Goal: Transaction & Acquisition: Book appointment/travel/reservation

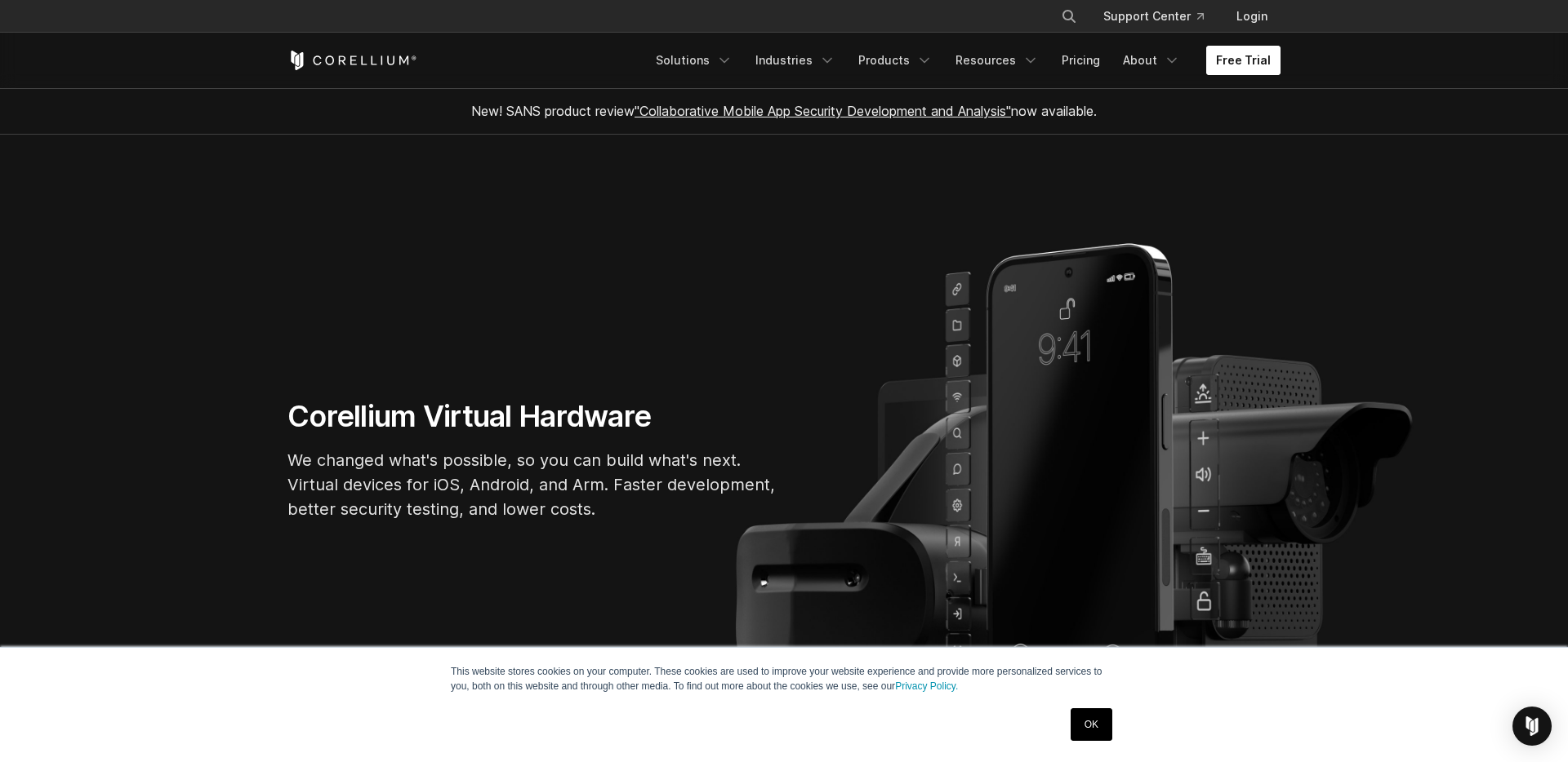
click at [1272, 59] on link "Free Trial" at bounding box center [1243, 60] width 74 height 30
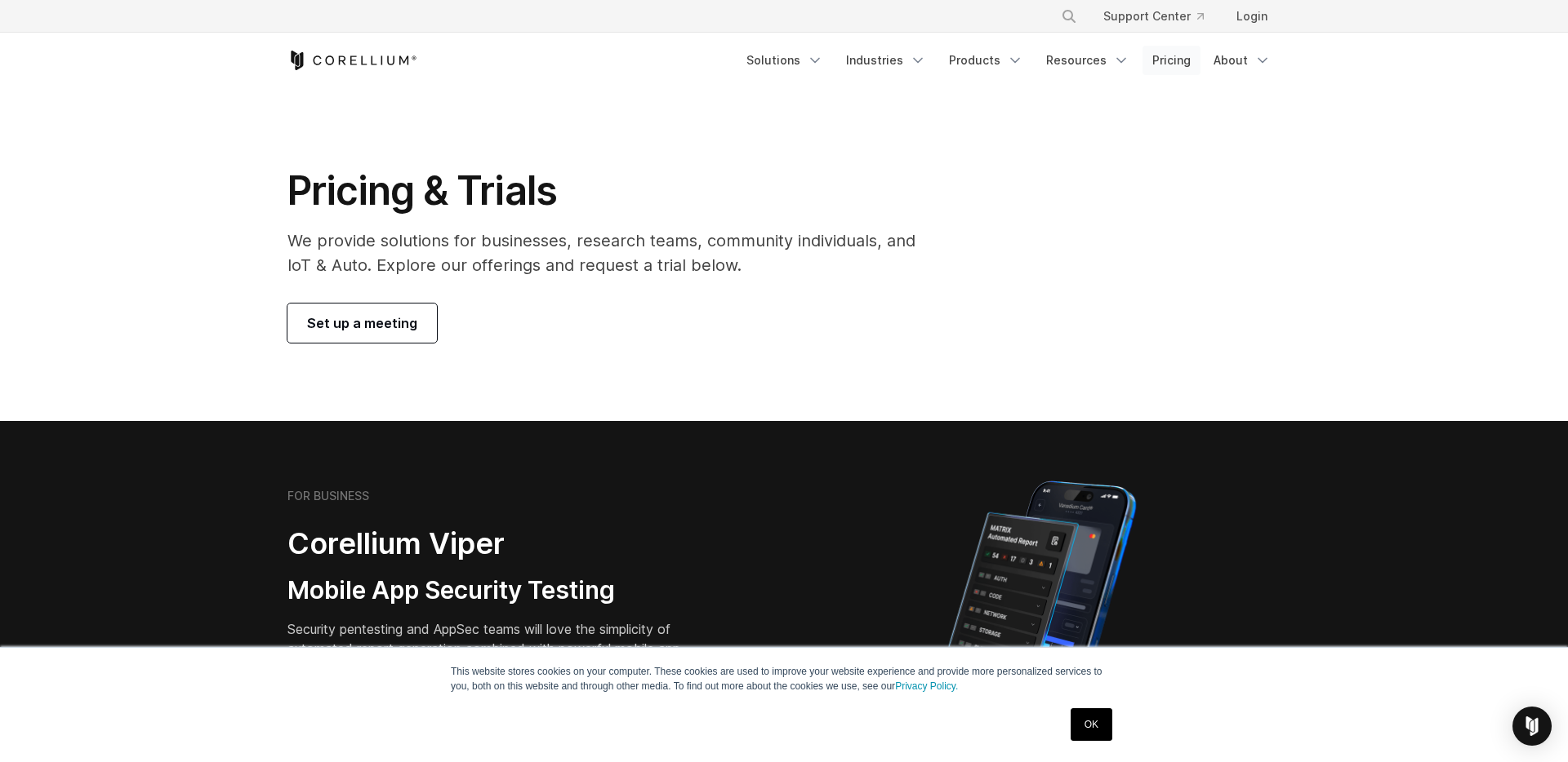
click at [1172, 62] on link "Pricing" at bounding box center [1171, 60] width 58 height 30
click at [1247, 59] on link "About" at bounding box center [1242, 60] width 77 height 30
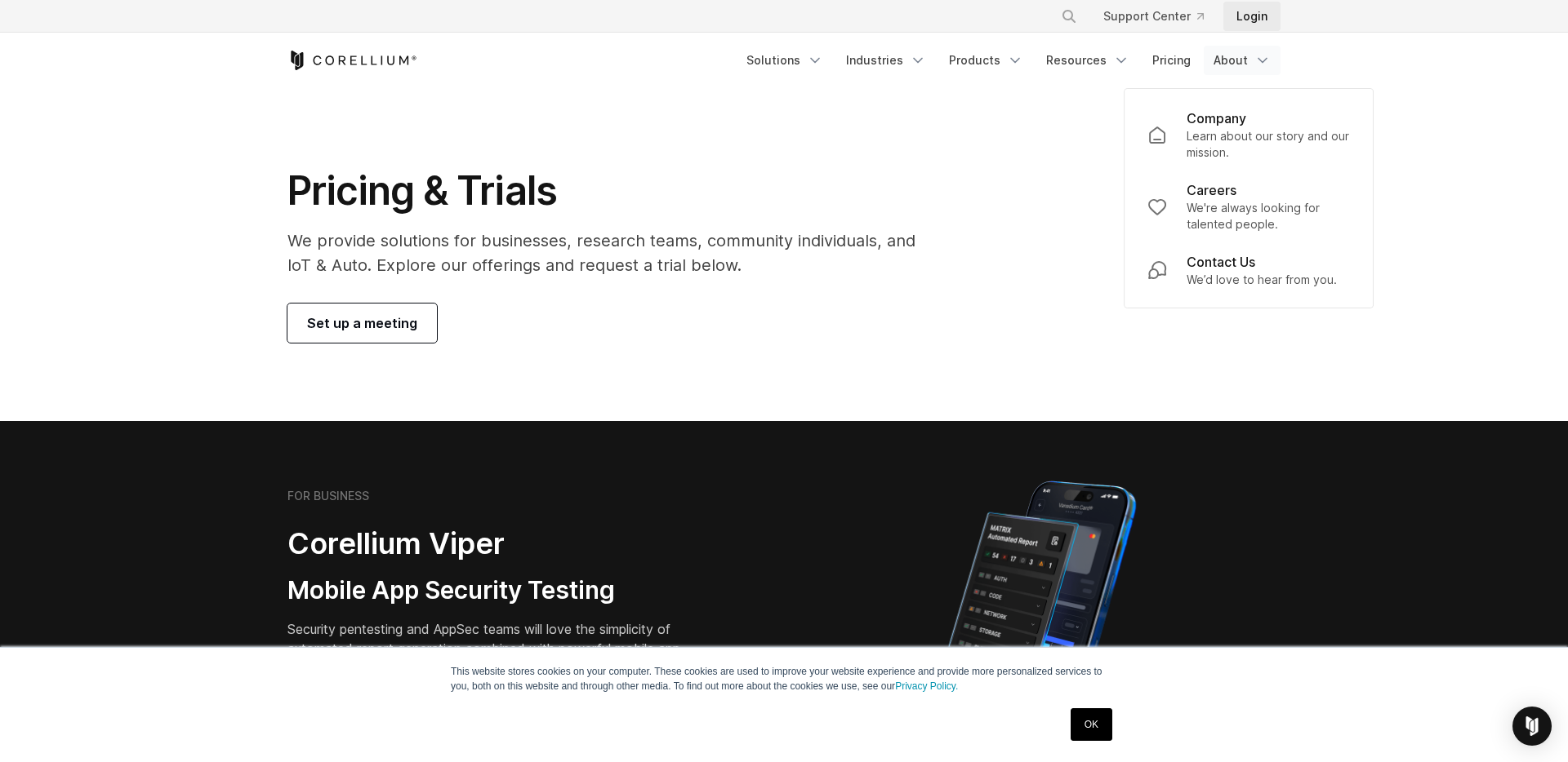
click at [1253, 14] on link "Login" at bounding box center [1251, 16] width 57 height 30
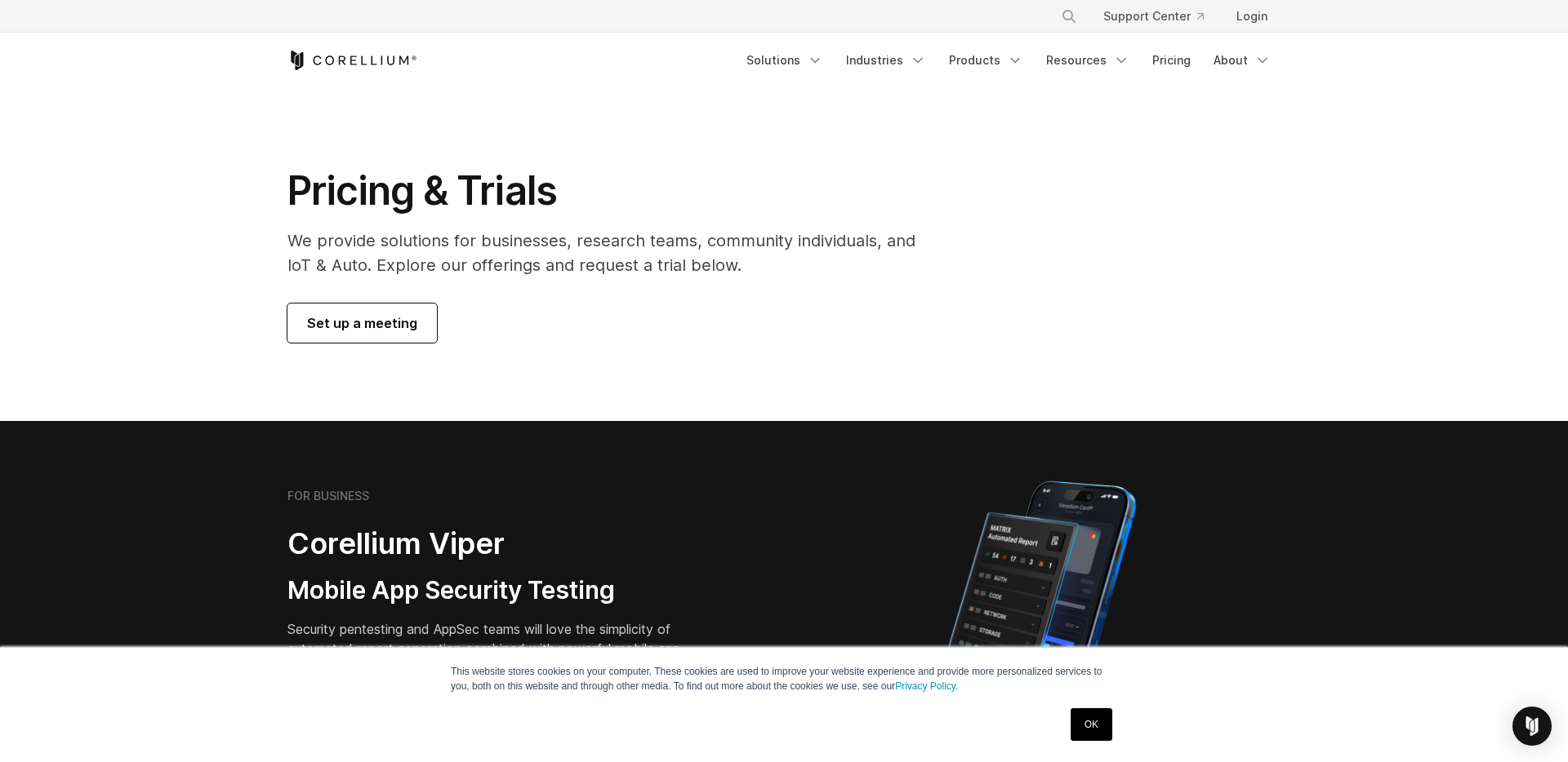
click at [392, 321] on span "Set up a meeting" at bounding box center [362, 323] width 110 height 20
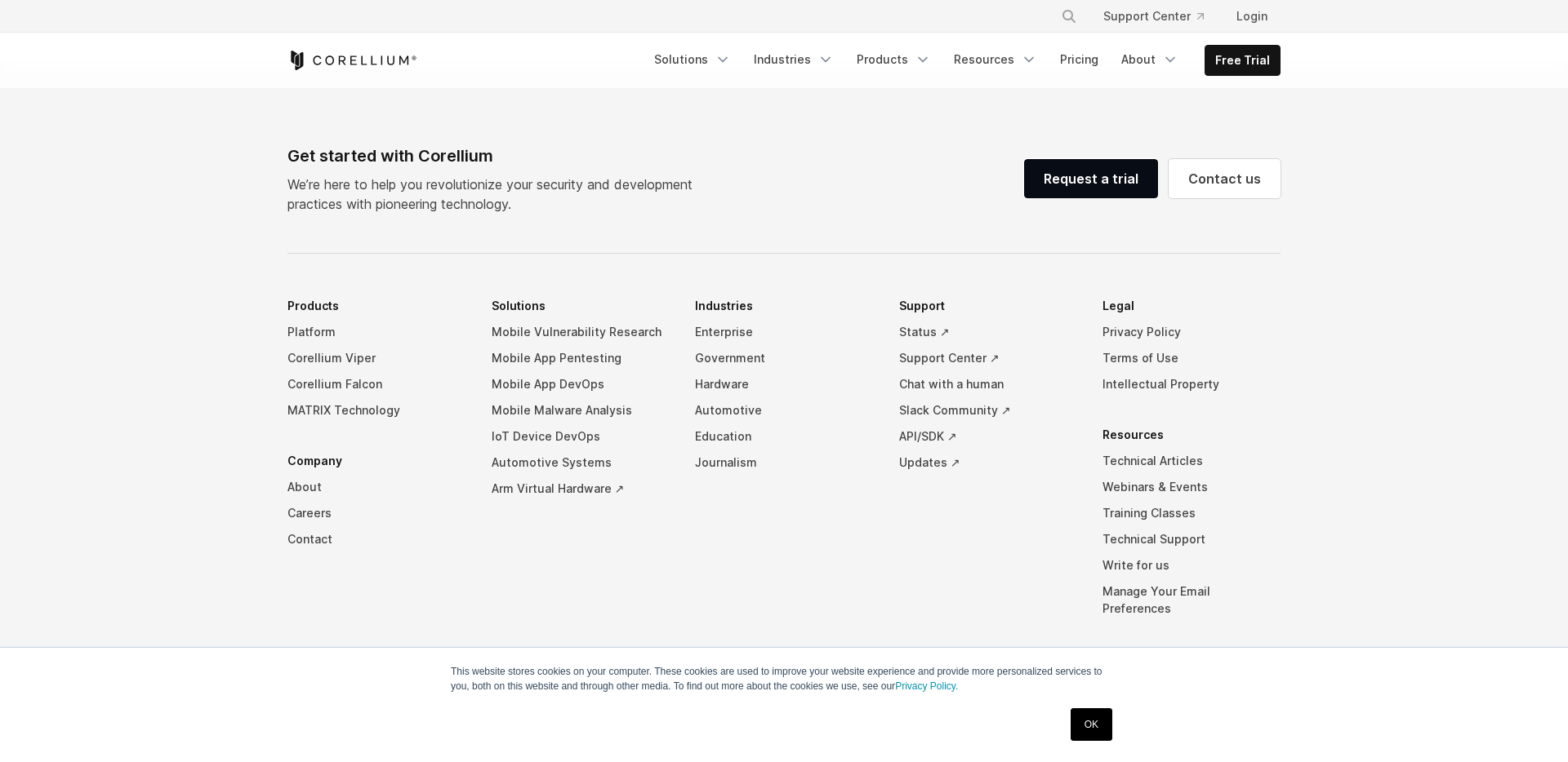
select select "**"
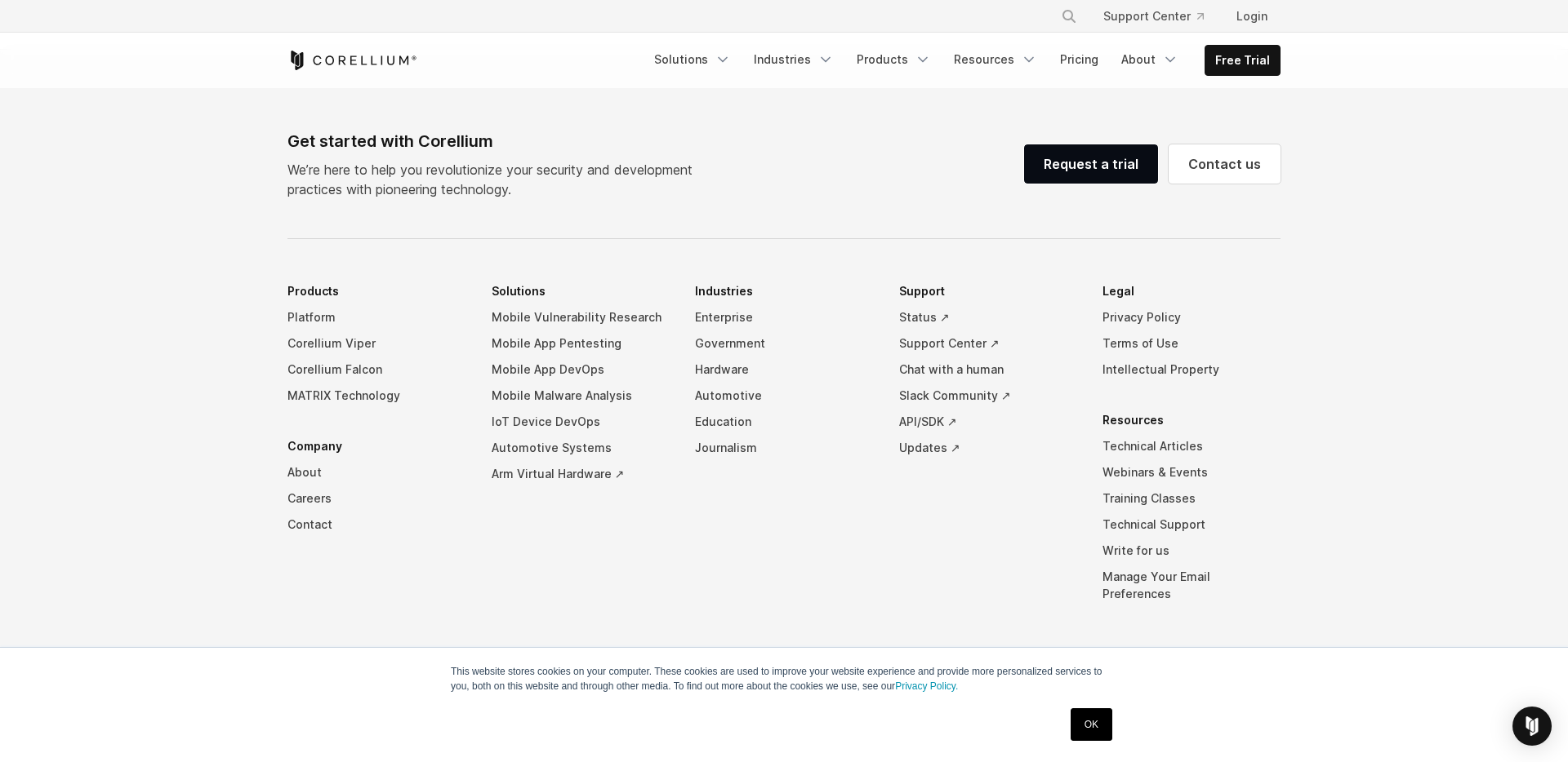
scroll to position [958, 0]
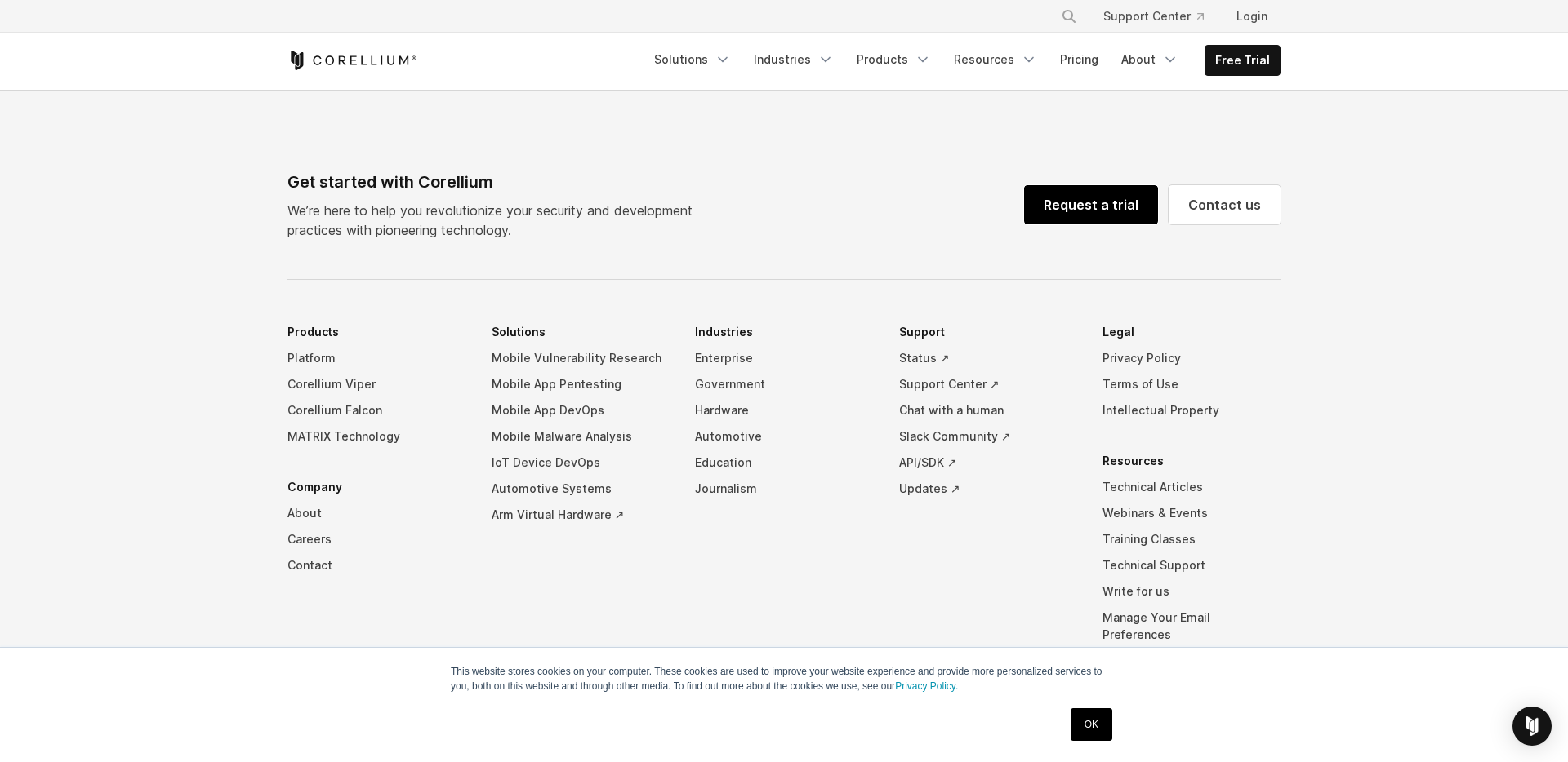
click at [1083, 208] on link "Request a trial" at bounding box center [1090, 204] width 134 height 39
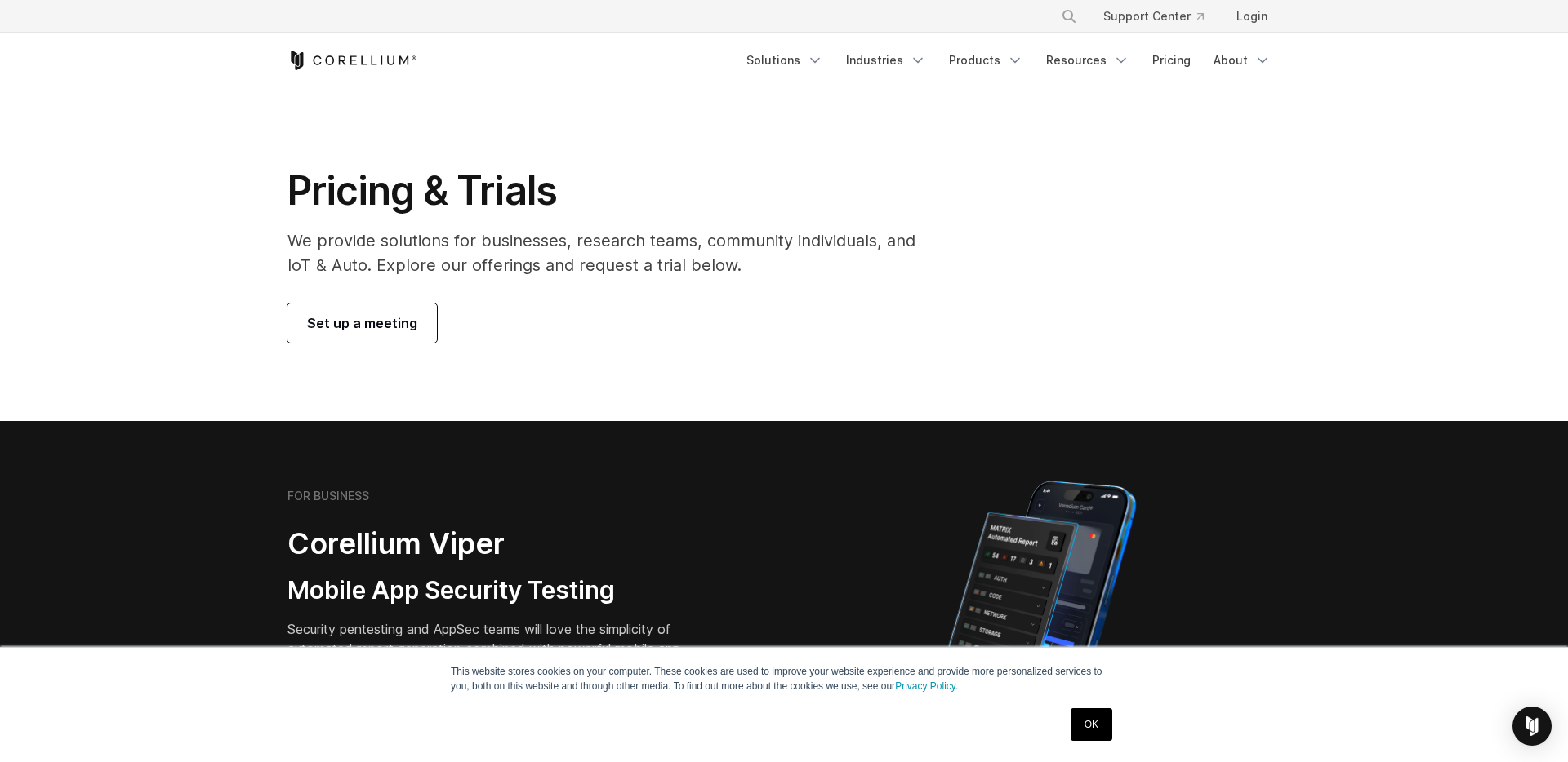
click at [393, 315] on span "Set up a meeting" at bounding box center [362, 323] width 110 height 20
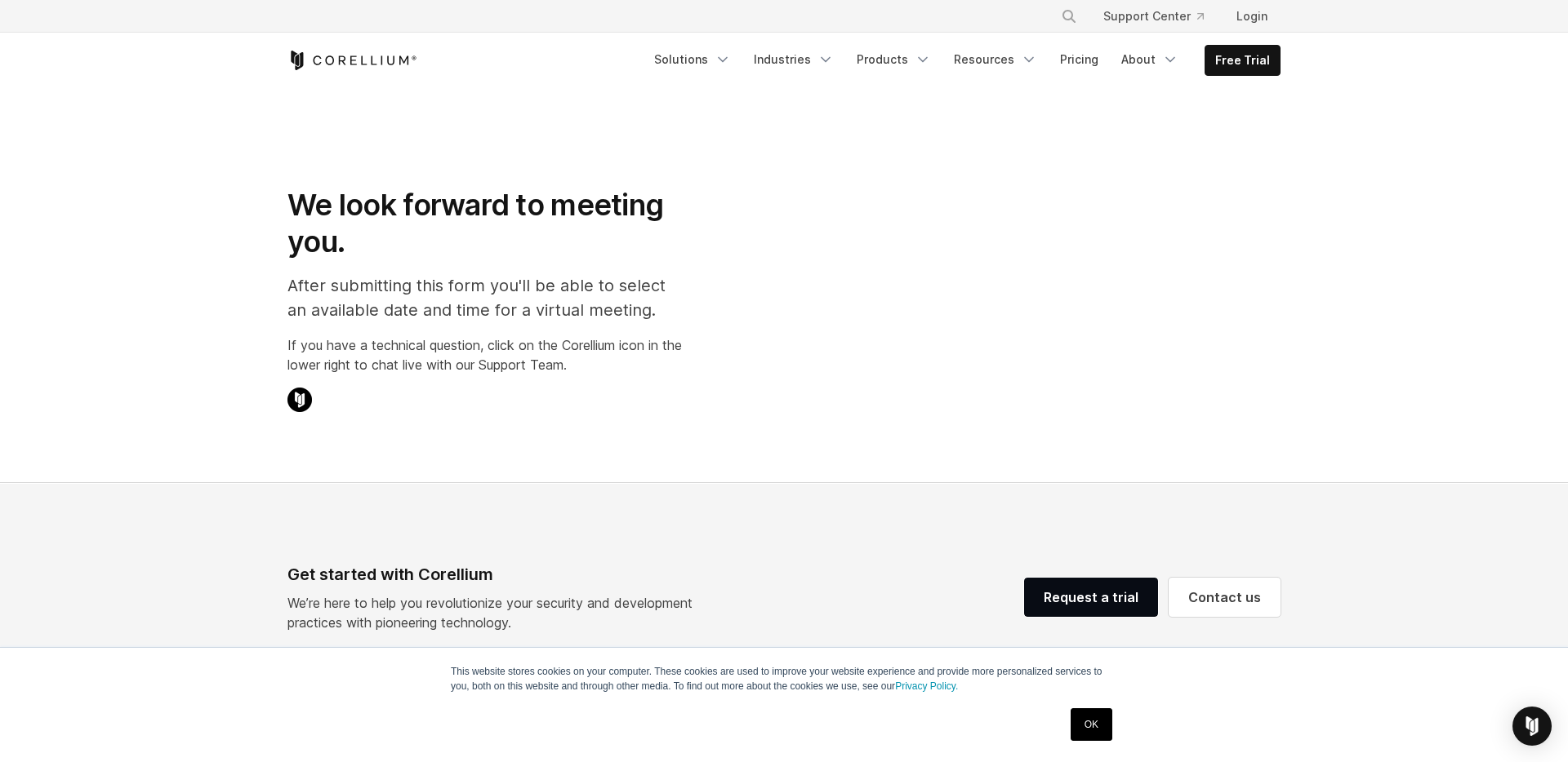
scroll to position [144, 0]
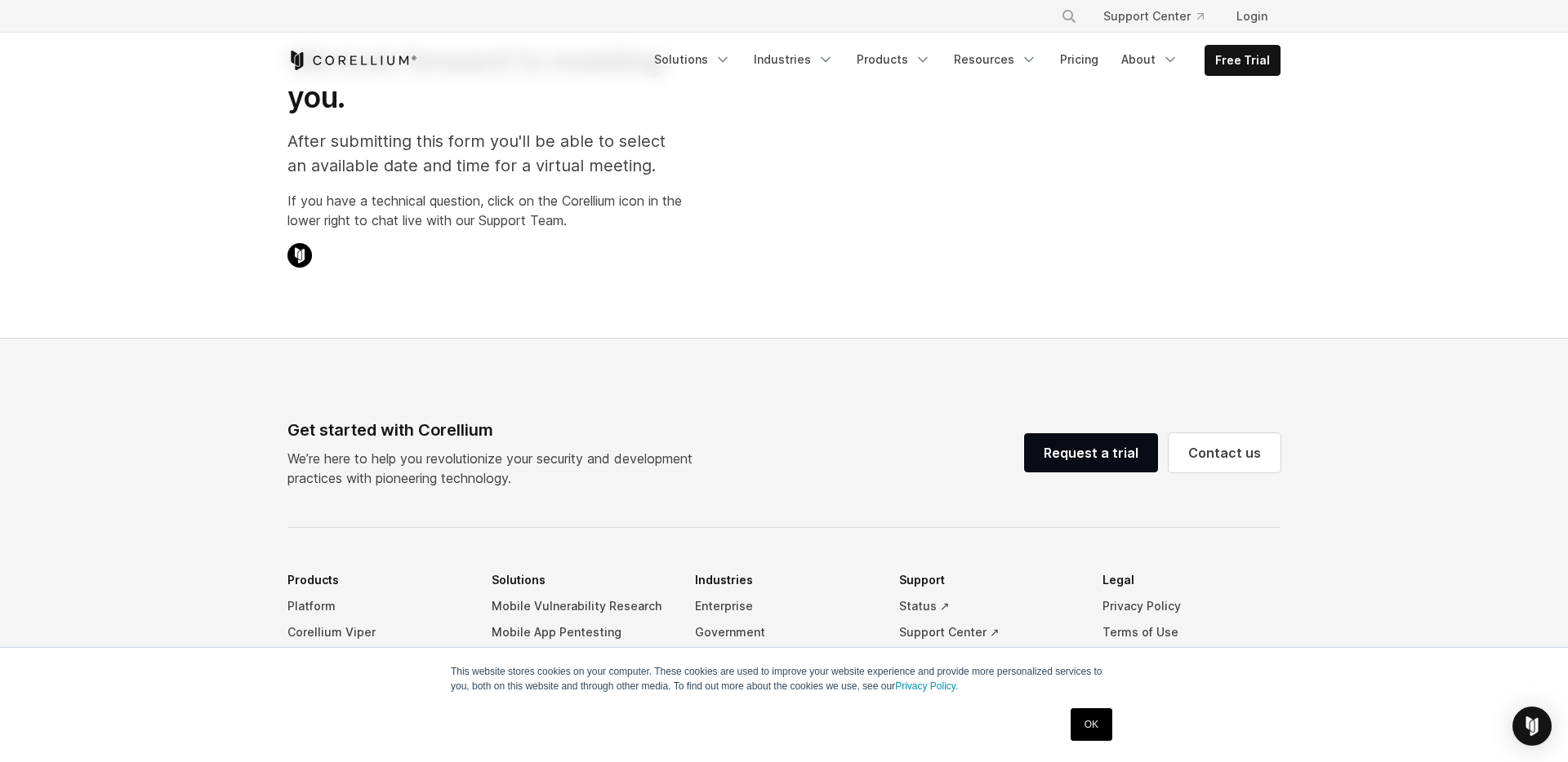
select select "**"
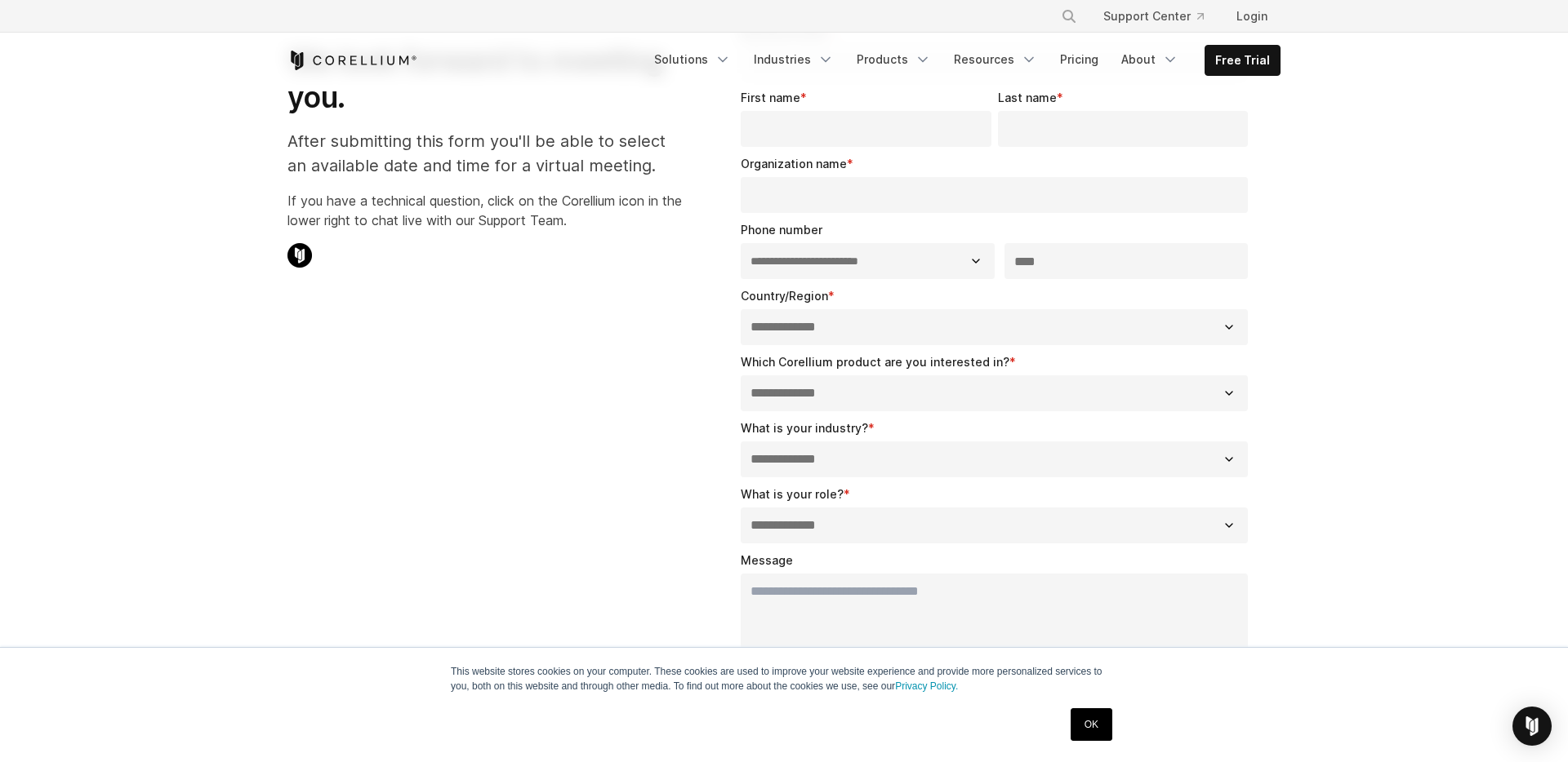
click at [1089, 722] on link "OK" at bounding box center [1091, 725] width 41 height 32
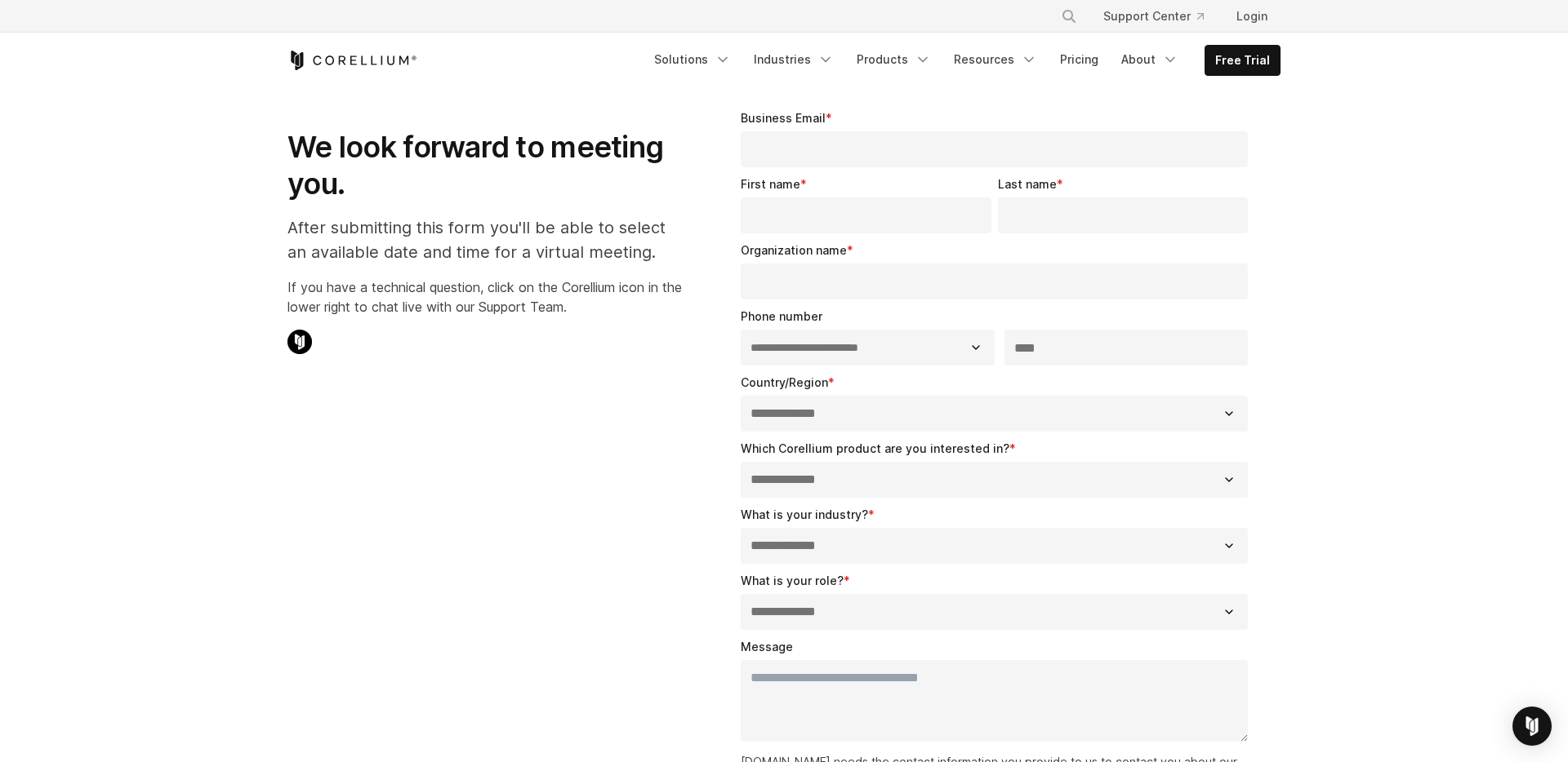
scroll to position [0, 0]
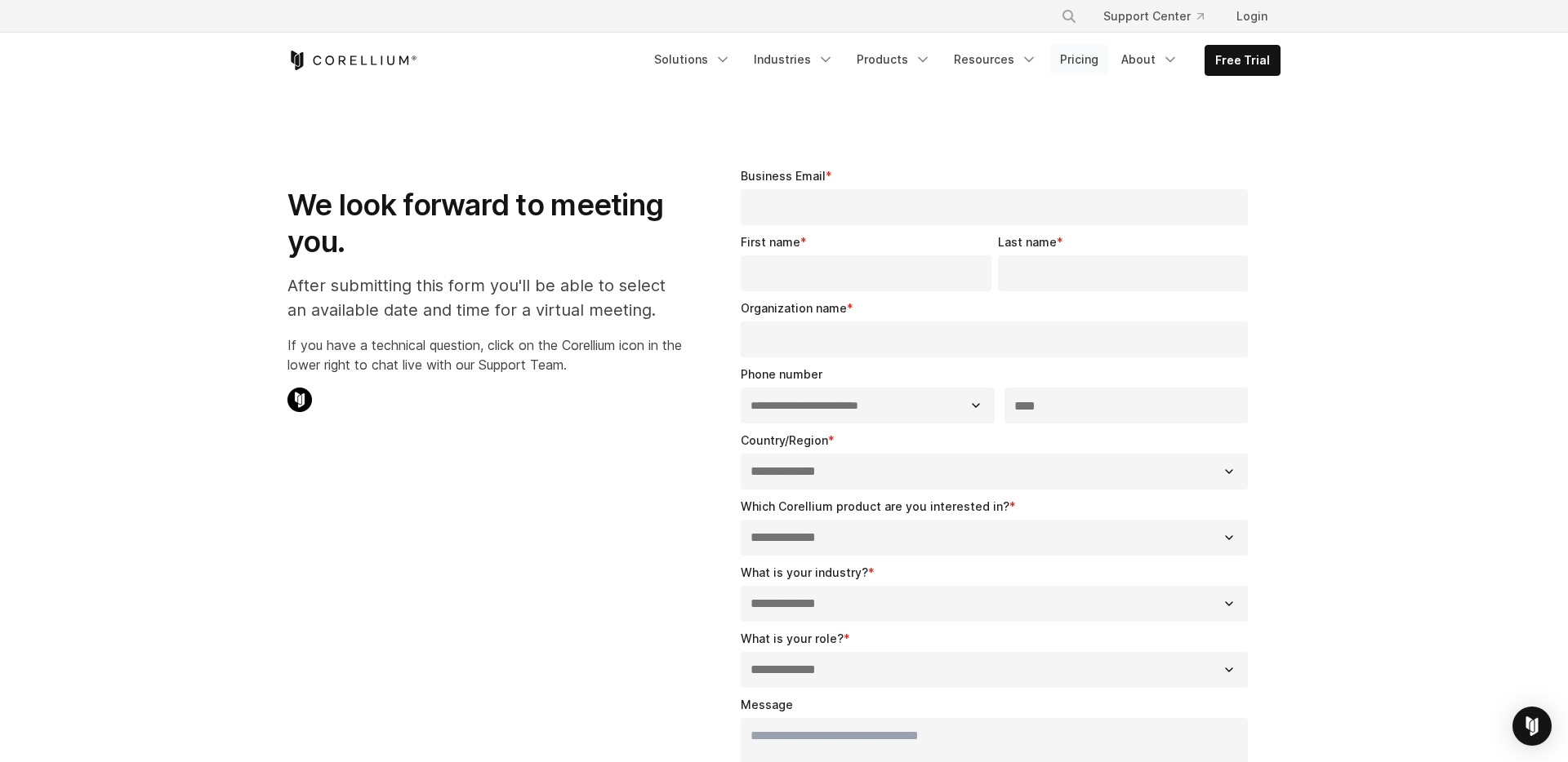
click at [1088, 54] on link "Pricing" at bounding box center [1079, 59] width 58 height 30
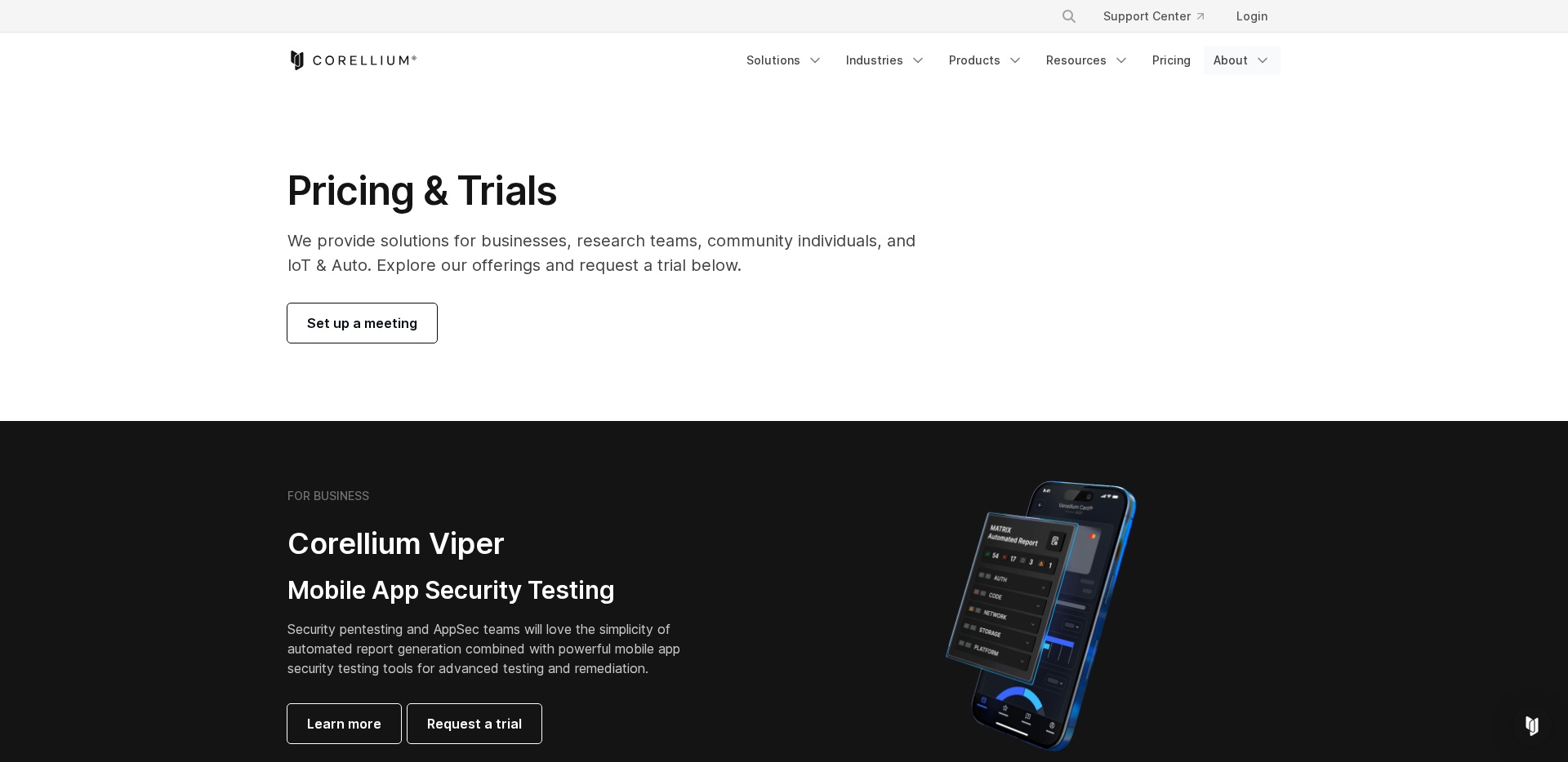
click at [1246, 52] on link "About" at bounding box center [1242, 60] width 77 height 30
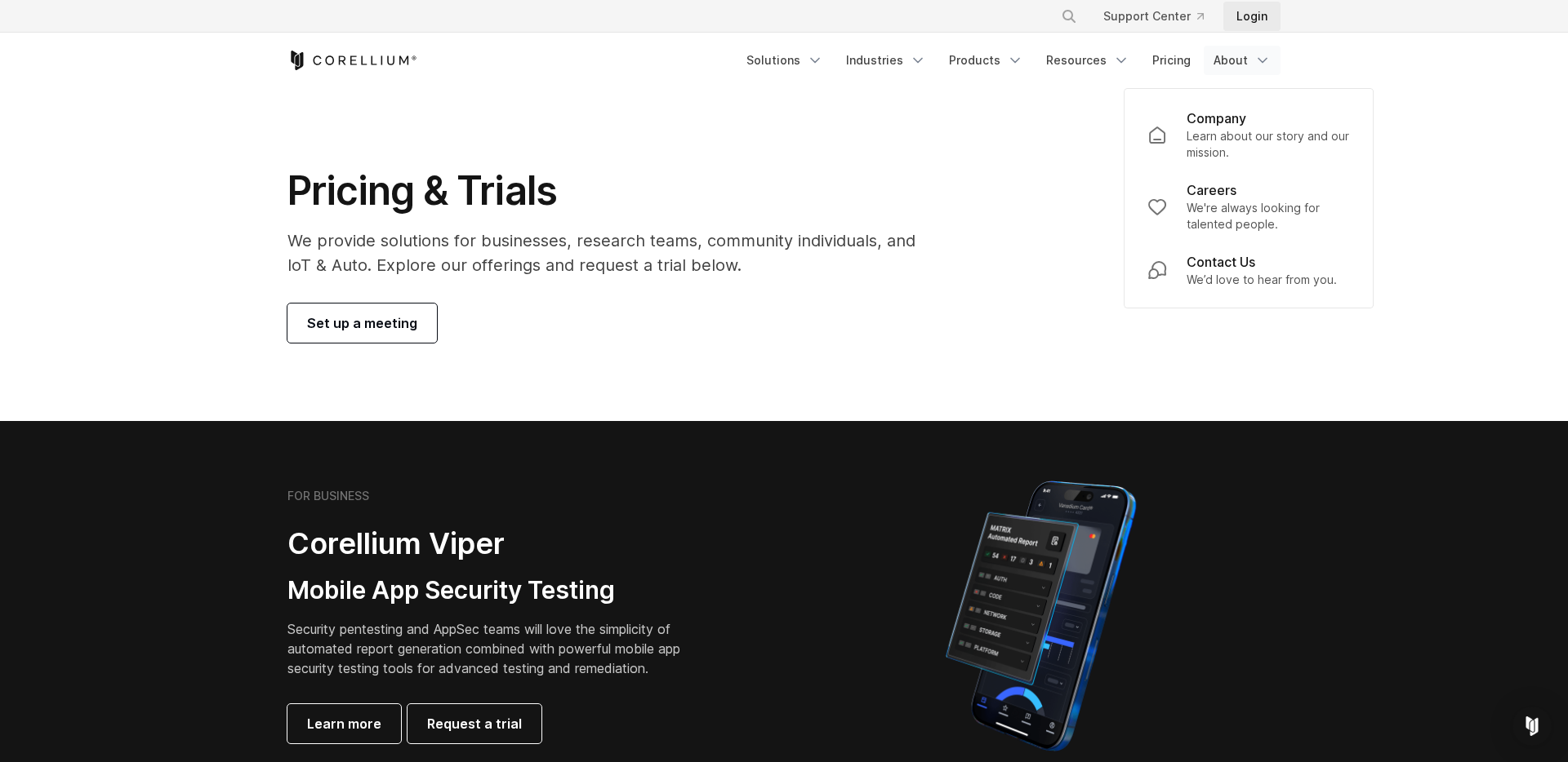
click at [1256, 17] on link "Login" at bounding box center [1251, 16] width 57 height 30
